Goal: Find specific page/section: Find specific page/section

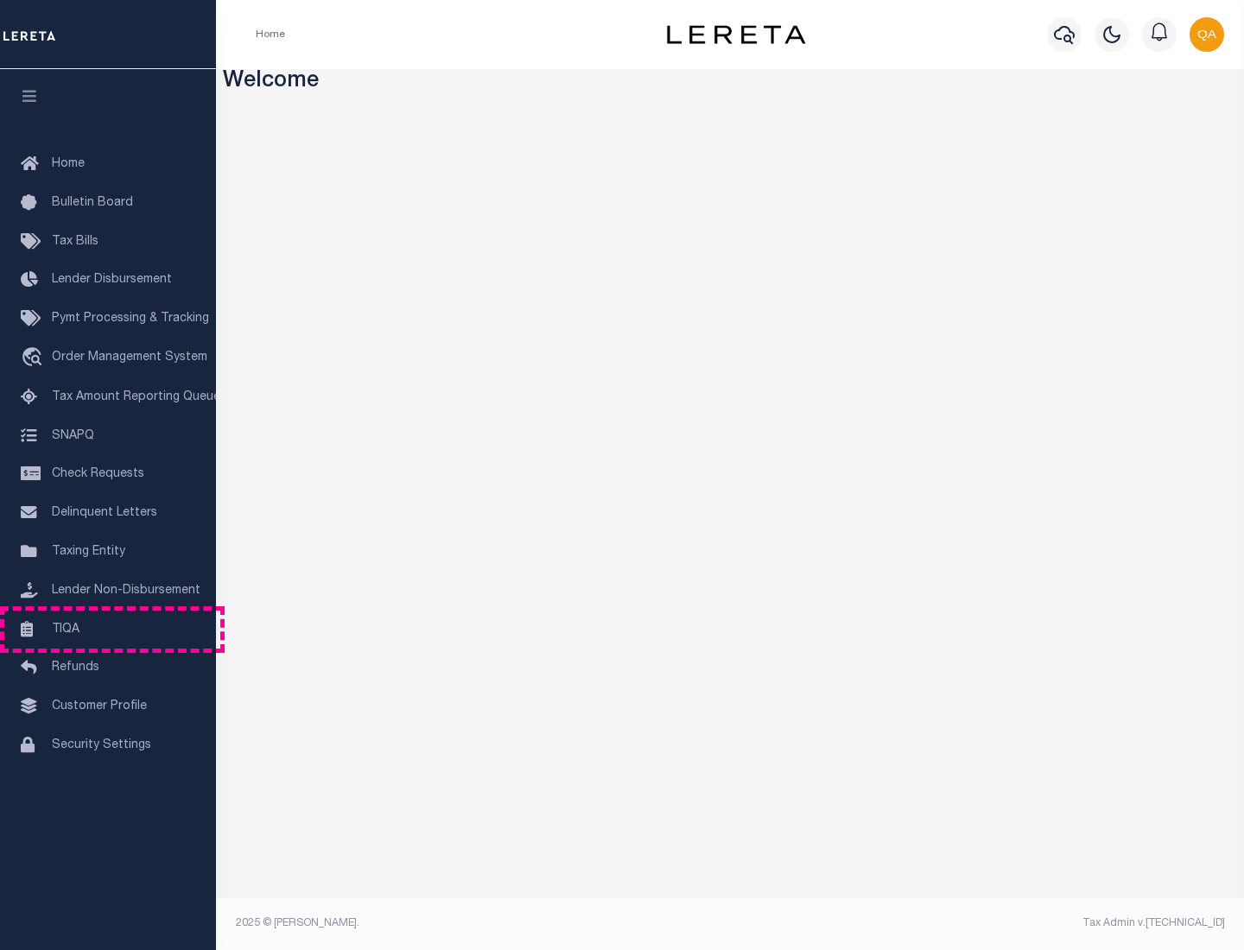
click at [108, 629] on link "TIQA" at bounding box center [108, 630] width 216 height 39
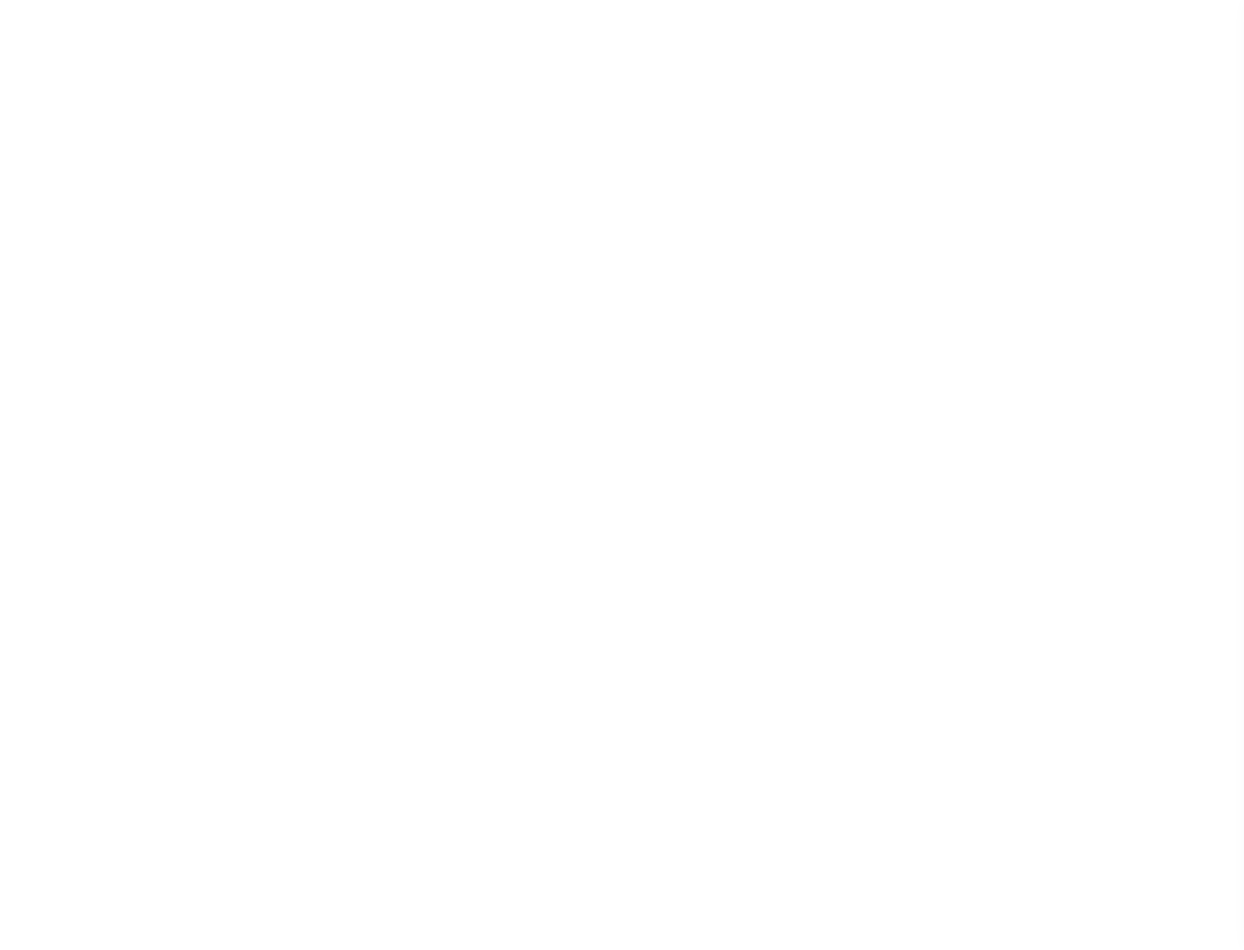
select select "200"
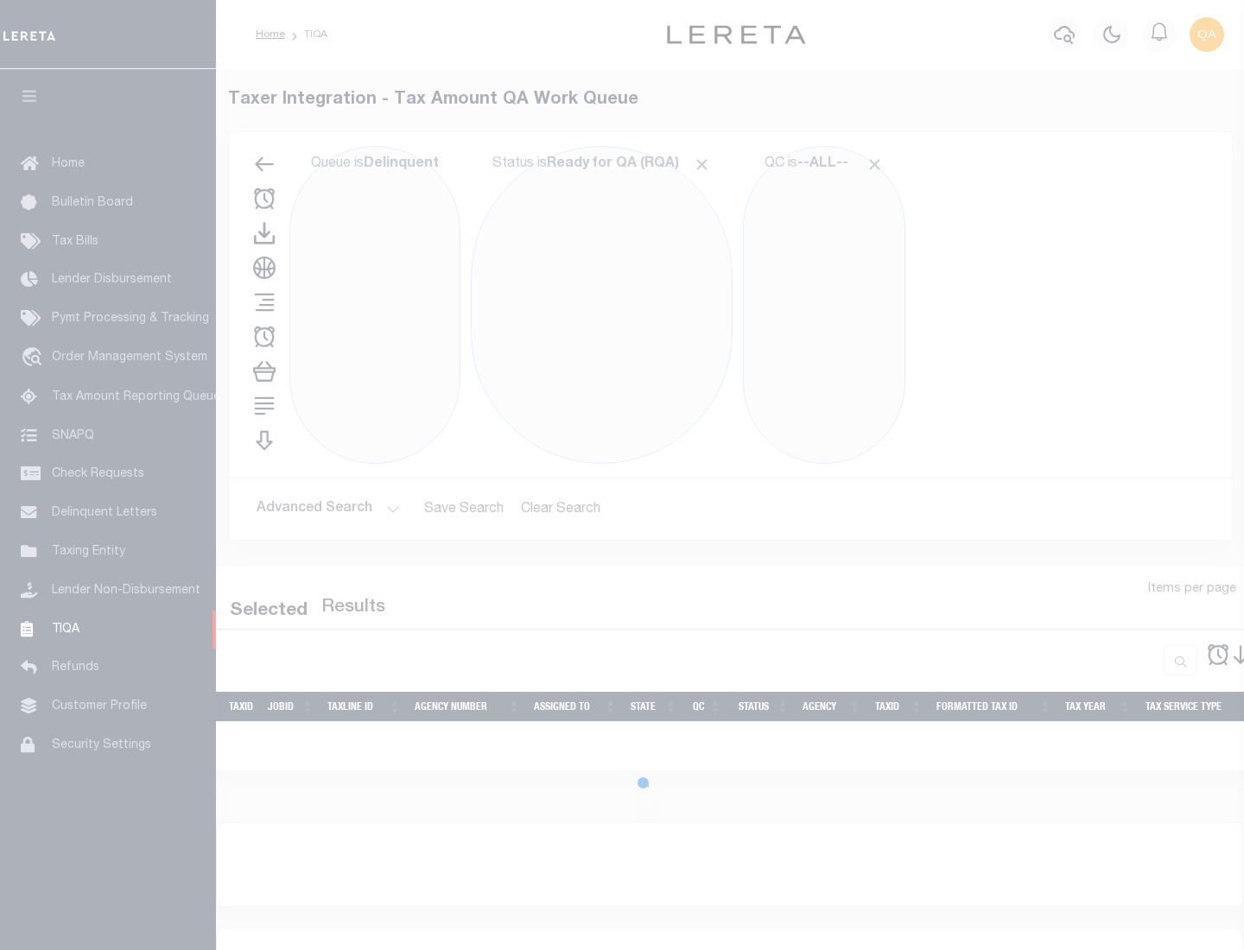
select select "200"
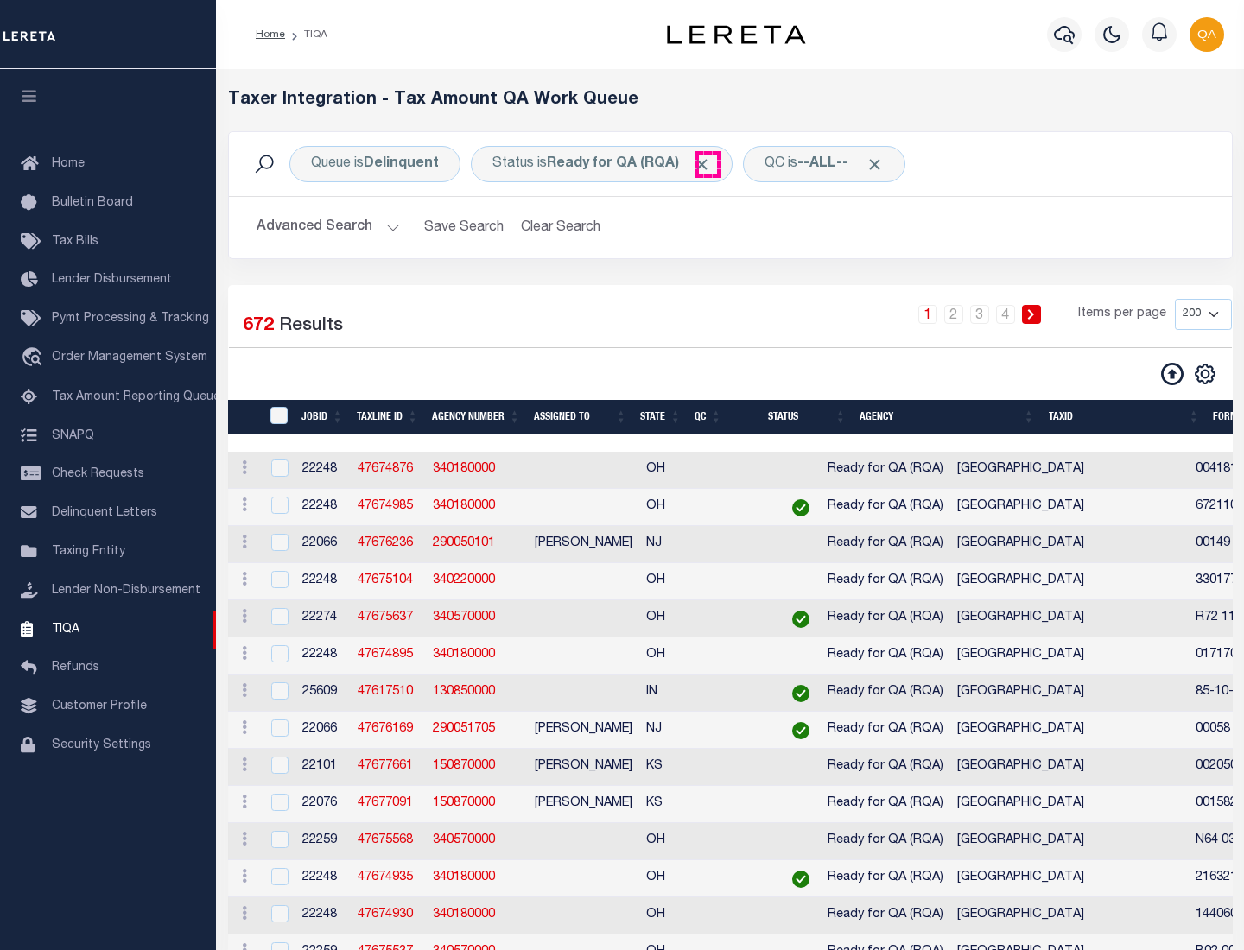
click at [708, 164] on span "Click to Remove" at bounding box center [702, 165] width 18 height 18
